Goal: Information Seeking & Learning: Learn about a topic

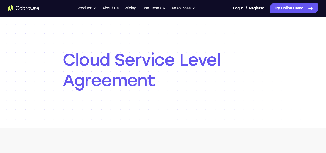
scroll to position [45, 0]
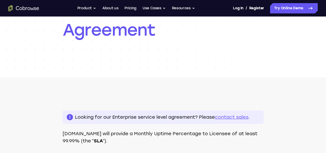
scroll to position [67, 0]
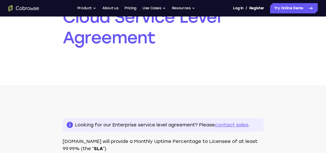
scroll to position [71, 0]
